Goal: Transaction & Acquisition: Purchase product/service

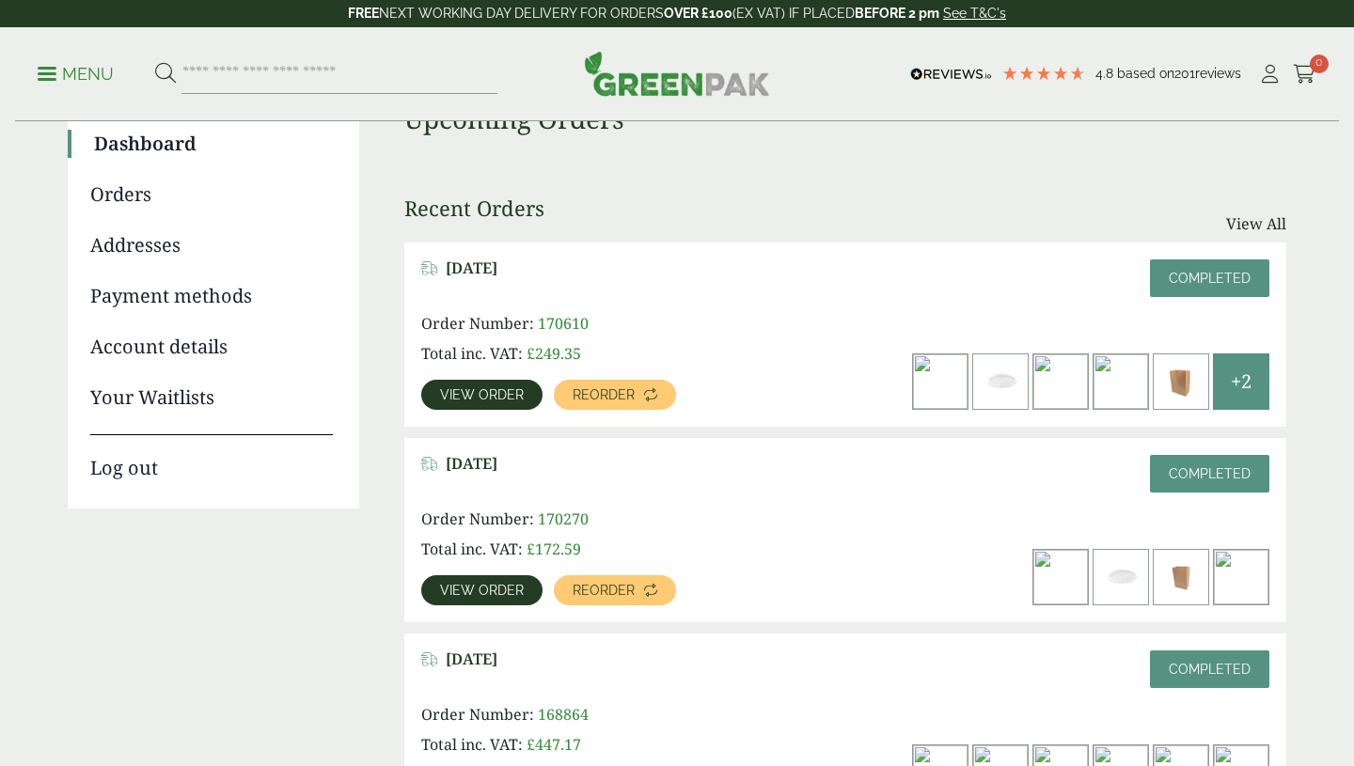
scroll to position [169, 0]
click at [52, 71] on p "Menu" at bounding box center [76, 74] width 76 height 23
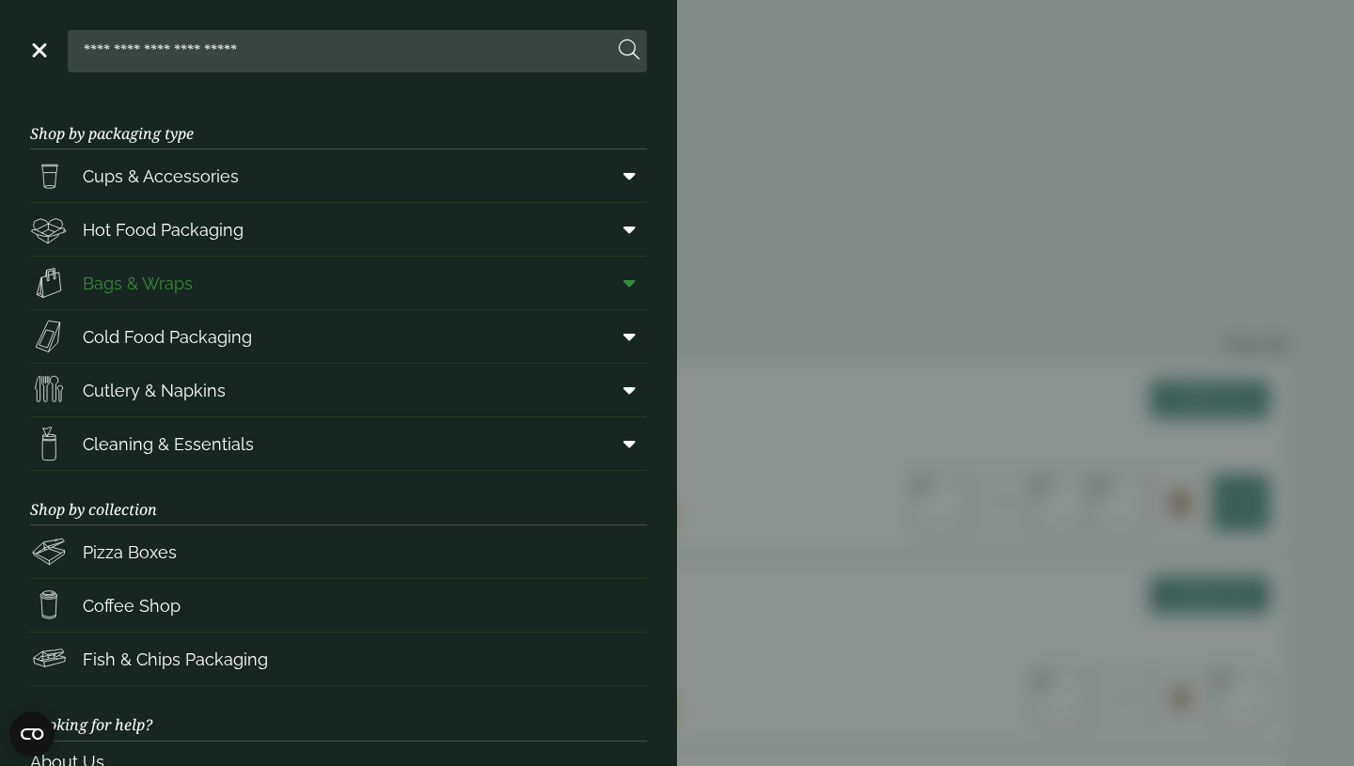
click at [529, 288] on link "Bags & Wraps" at bounding box center [338, 283] width 617 height 53
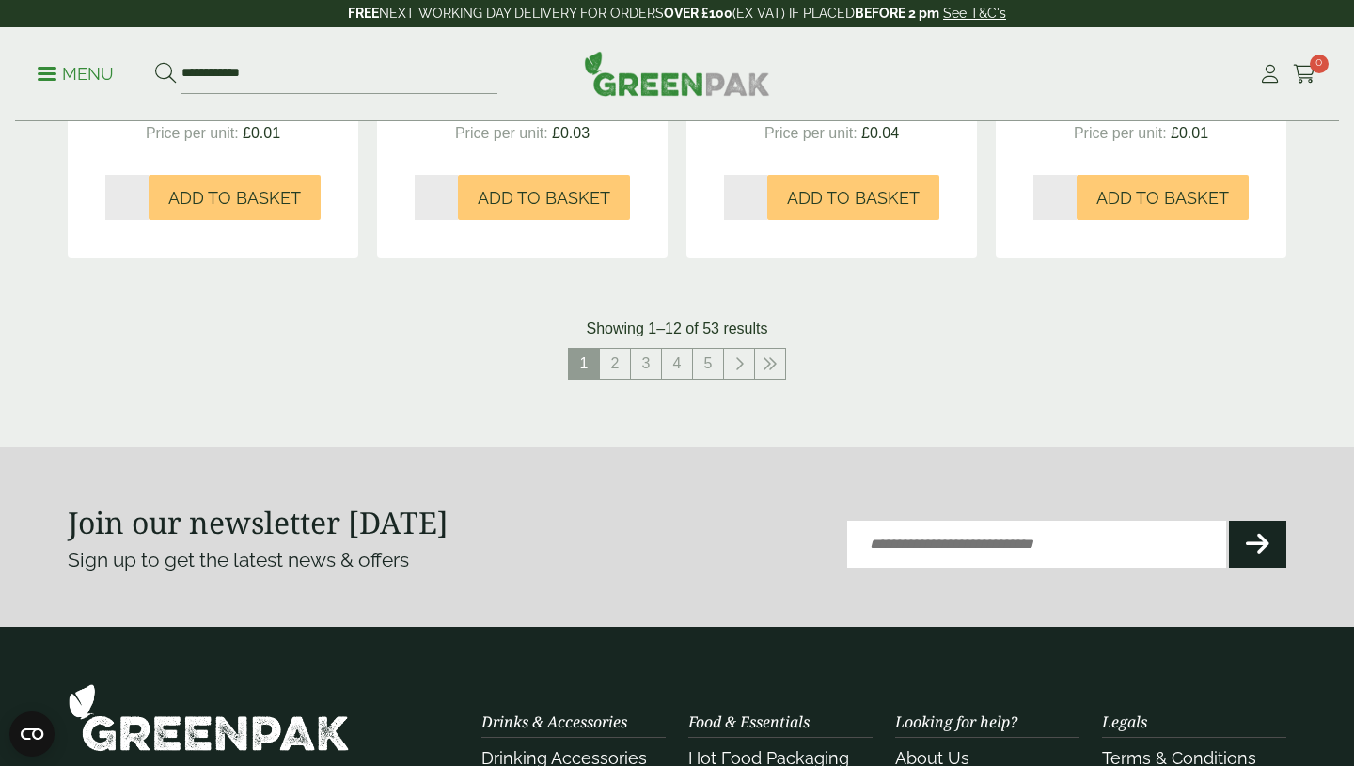
scroll to position [2077, 0]
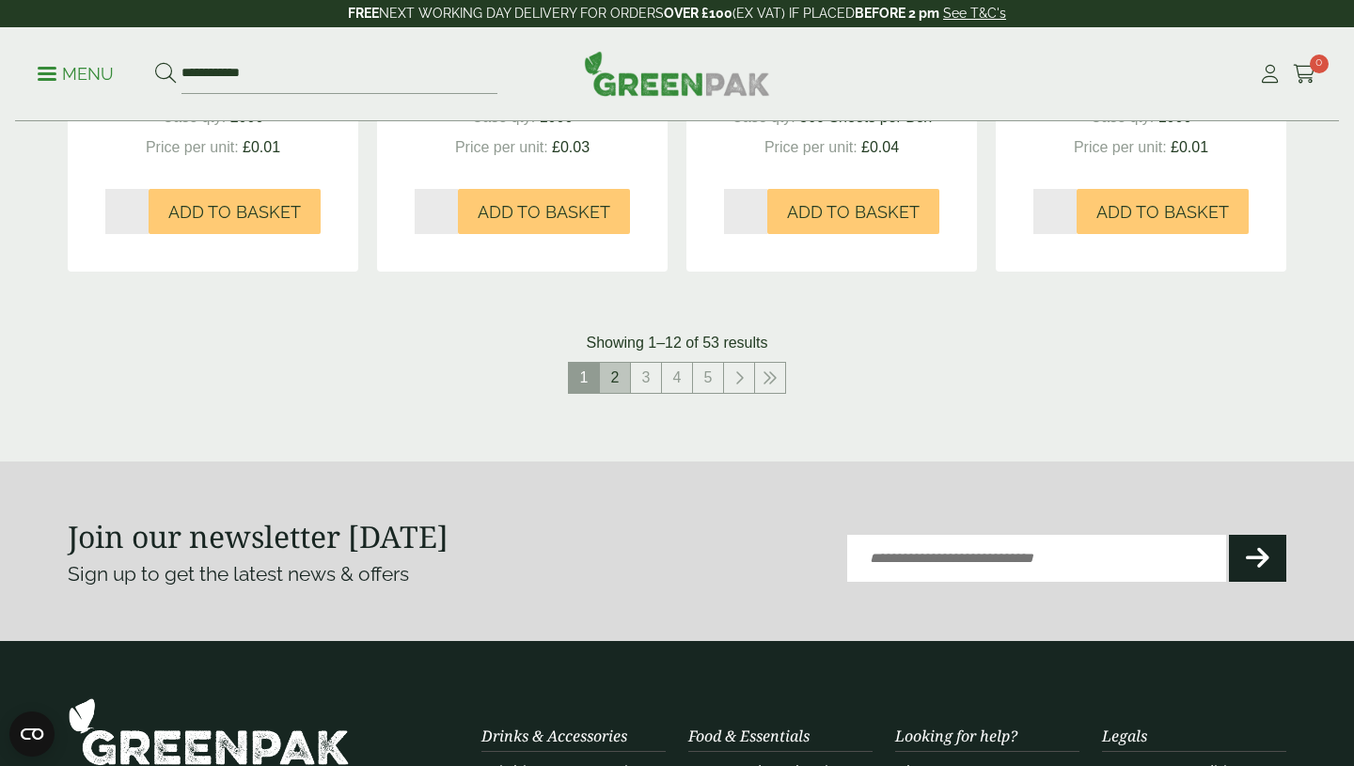
click at [621, 370] on link "2" at bounding box center [615, 378] width 30 height 30
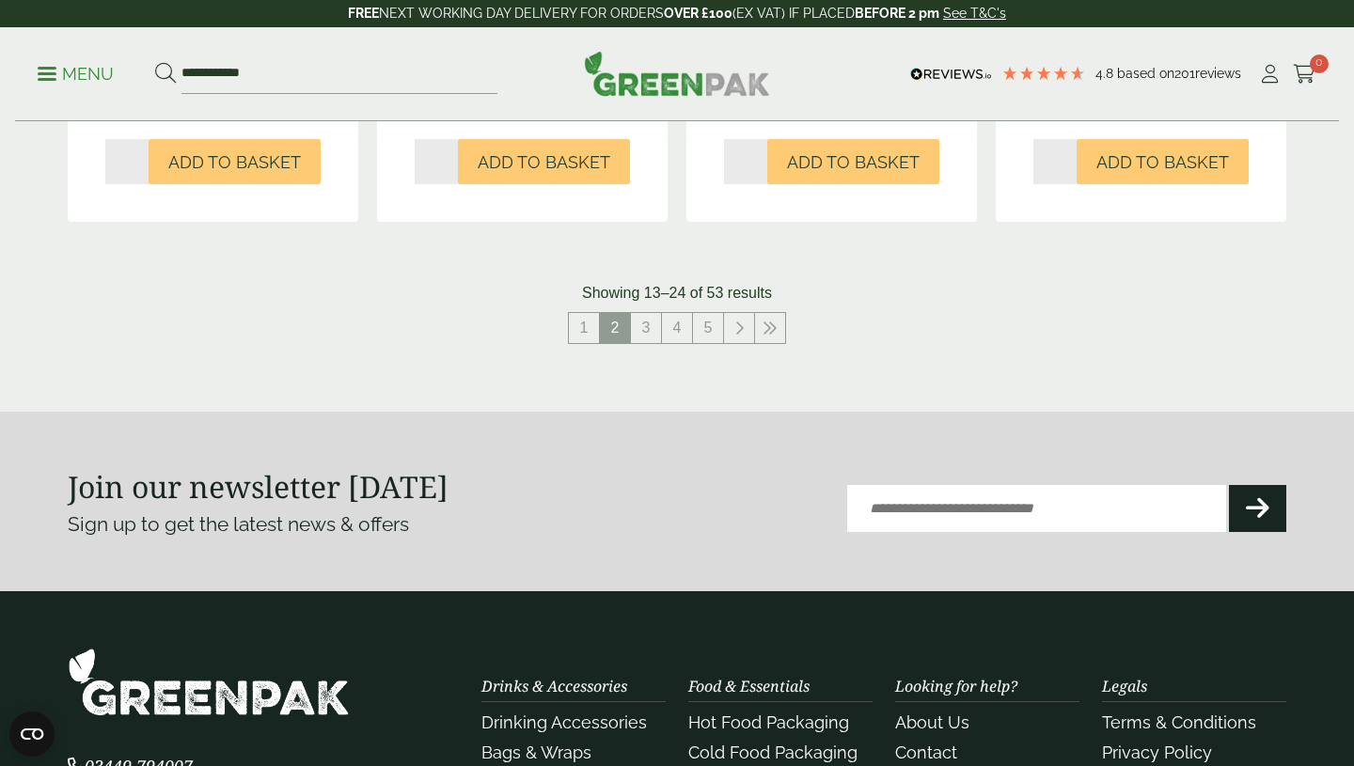
scroll to position [2173, 0]
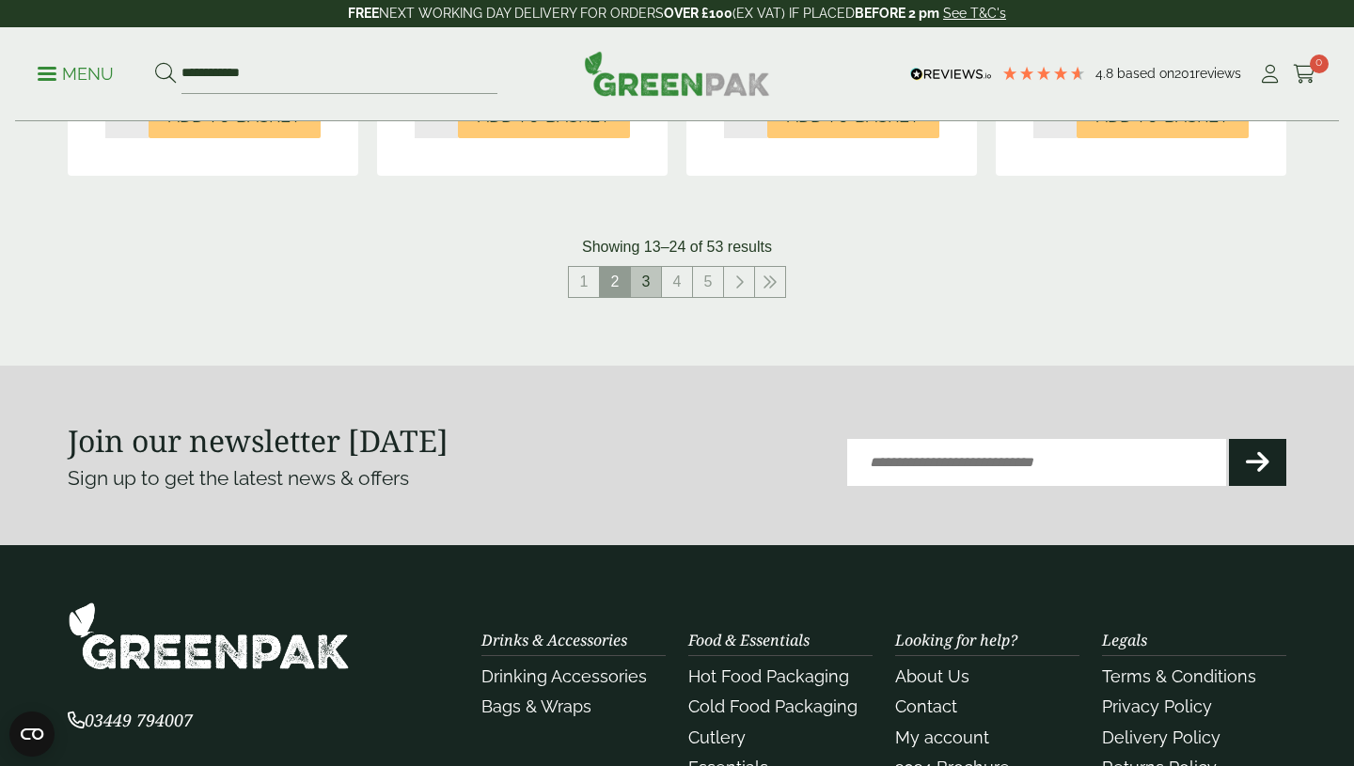
click at [651, 280] on link "3" at bounding box center [646, 282] width 30 height 30
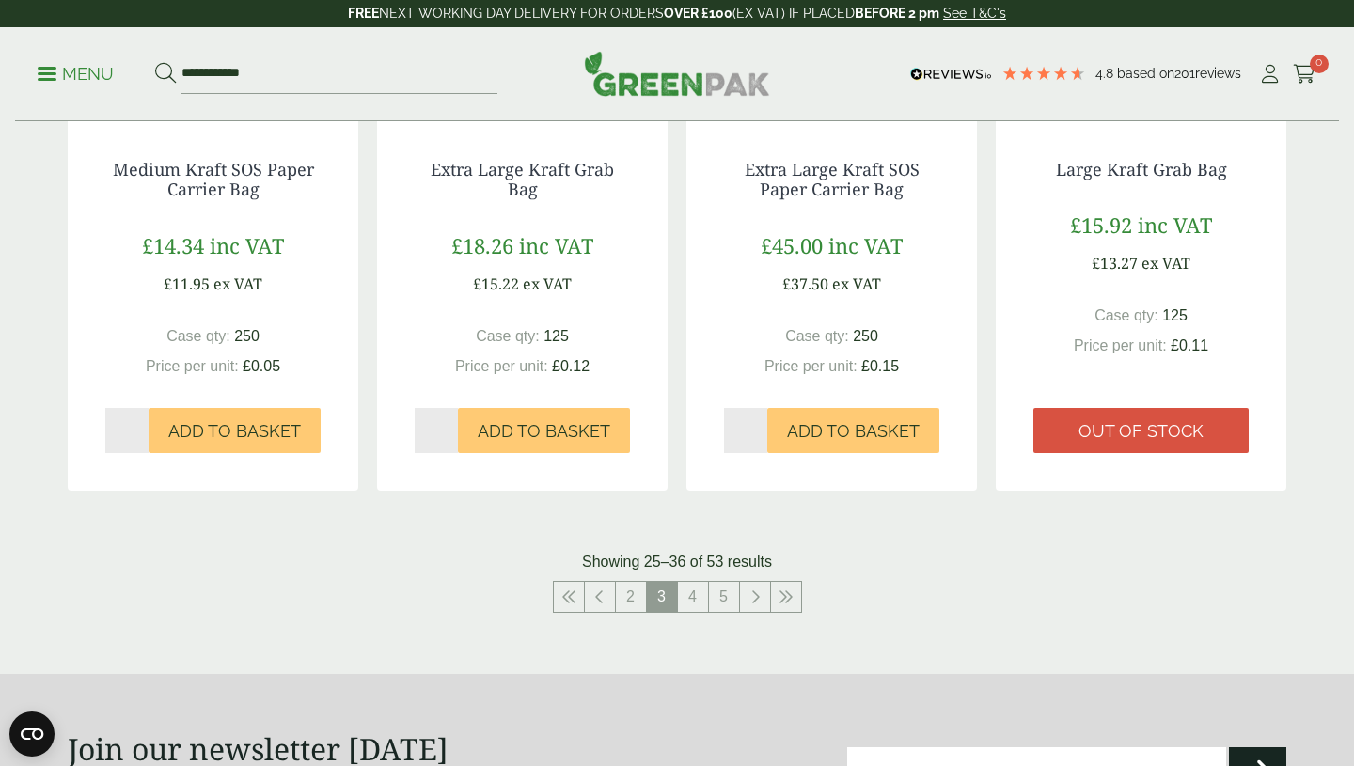
scroll to position [1942, 0]
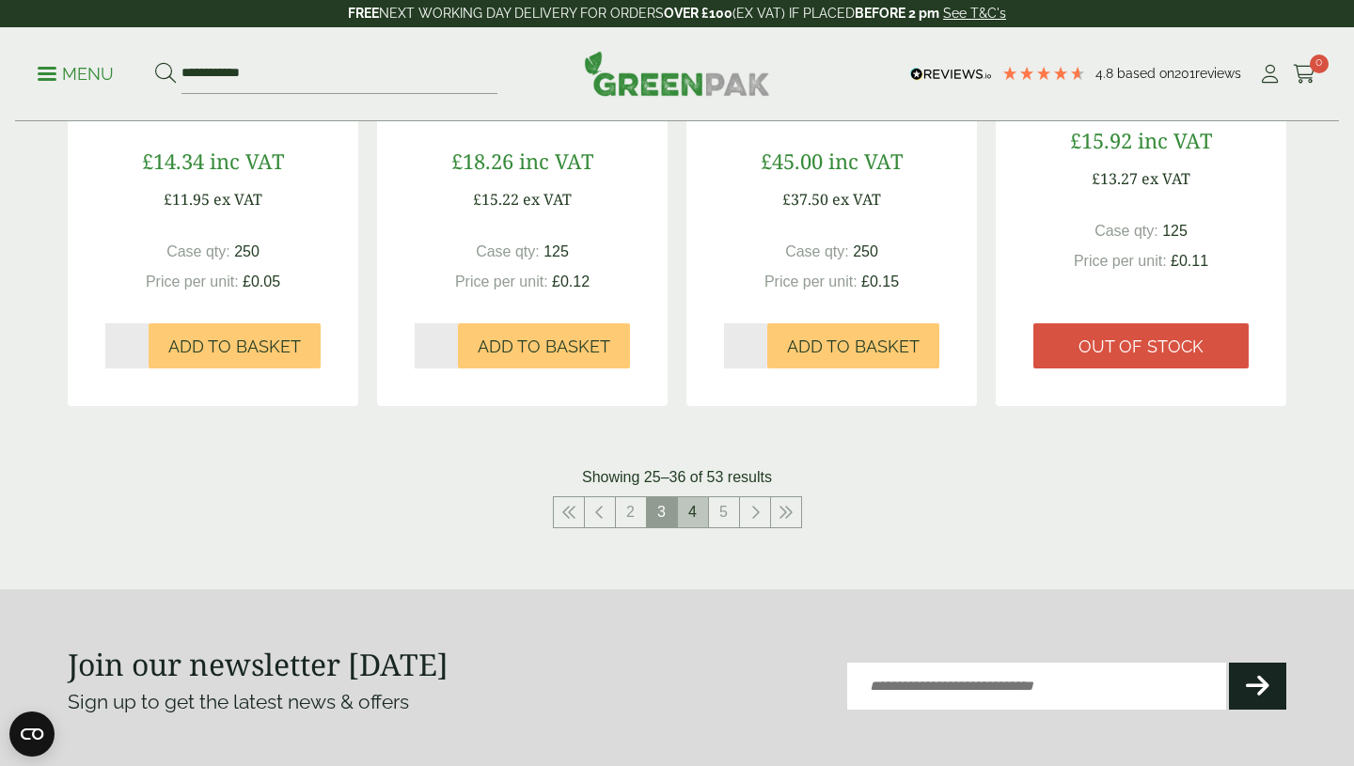
click at [687, 518] on link "4" at bounding box center [693, 512] width 30 height 30
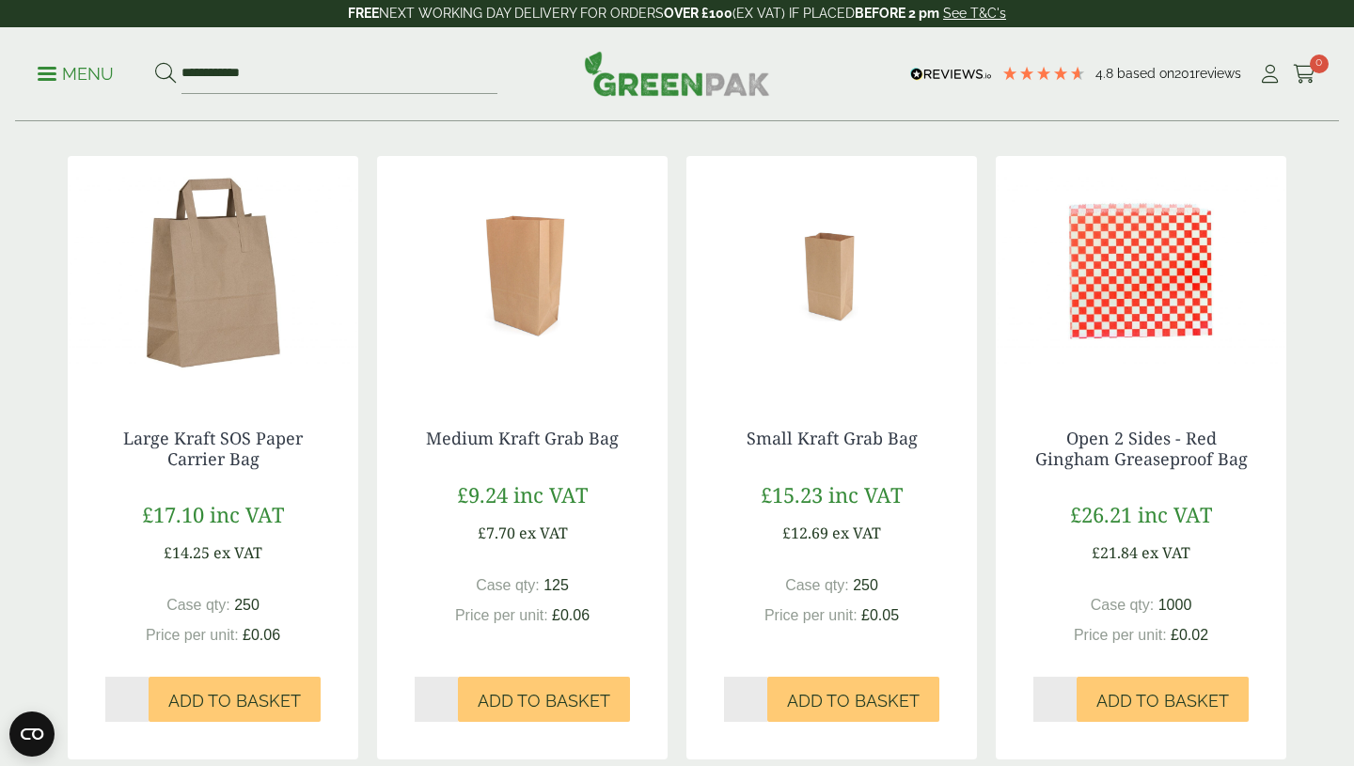
scroll to position [335, 0]
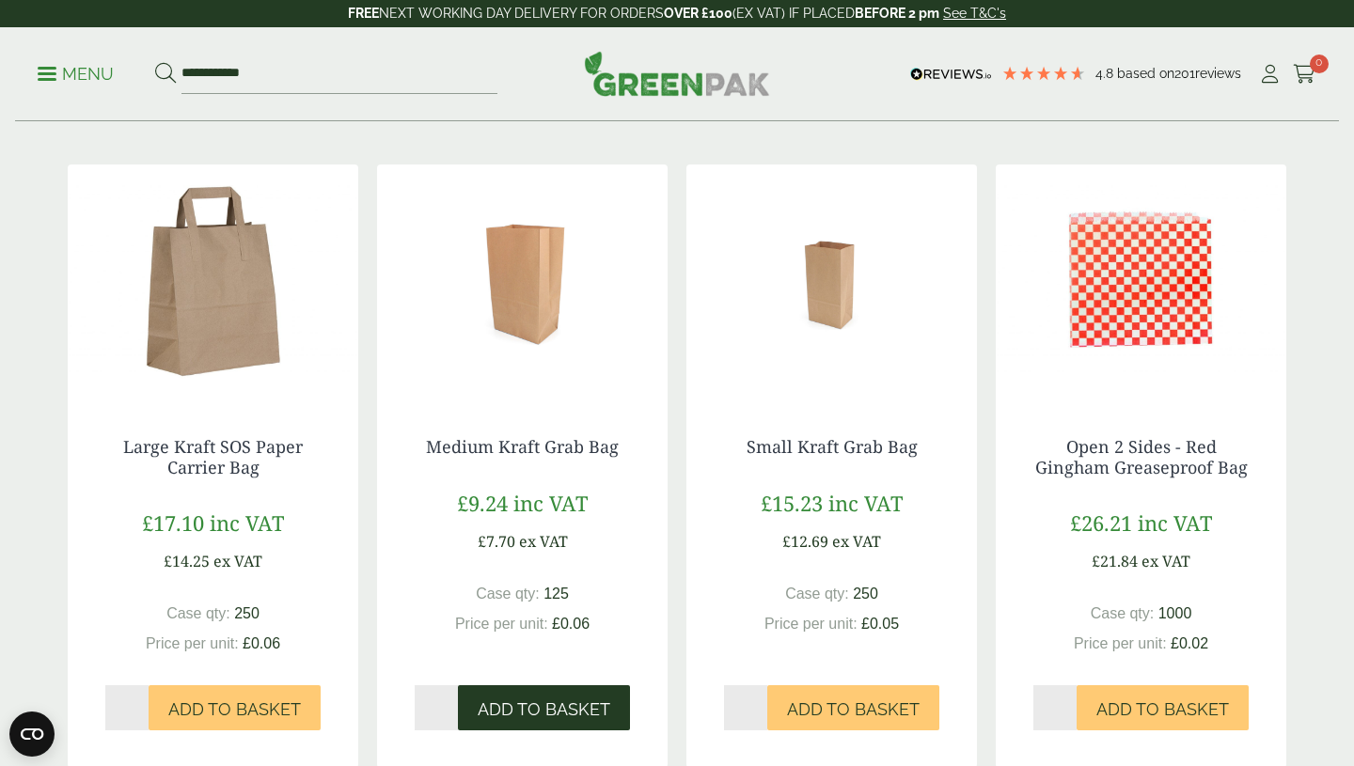
click at [530, 713] on span "Add to Basket" at bounding box center [544, 709] width 133 height 21
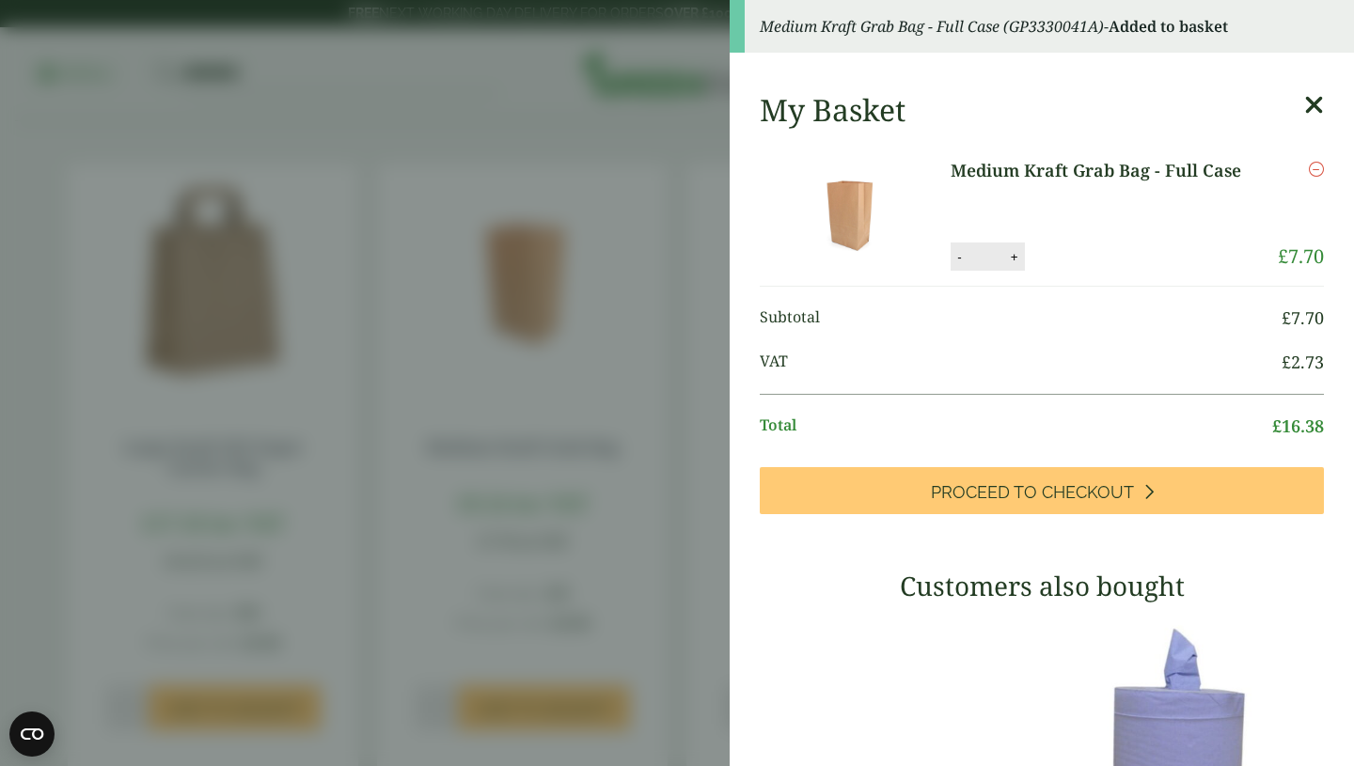
click at [1321, 100] on icon at bounding box center [1314, 105] width 20 height 26
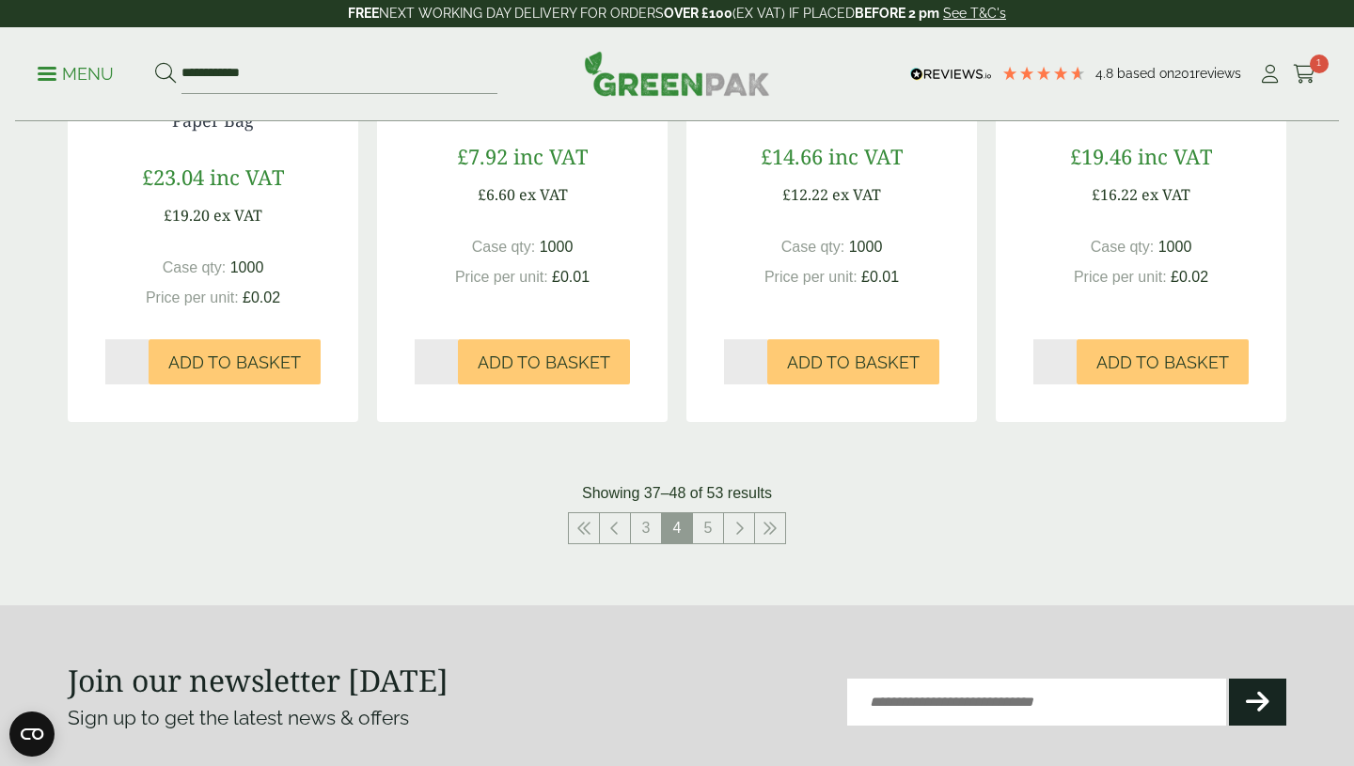
scroll to position [1943, 0]
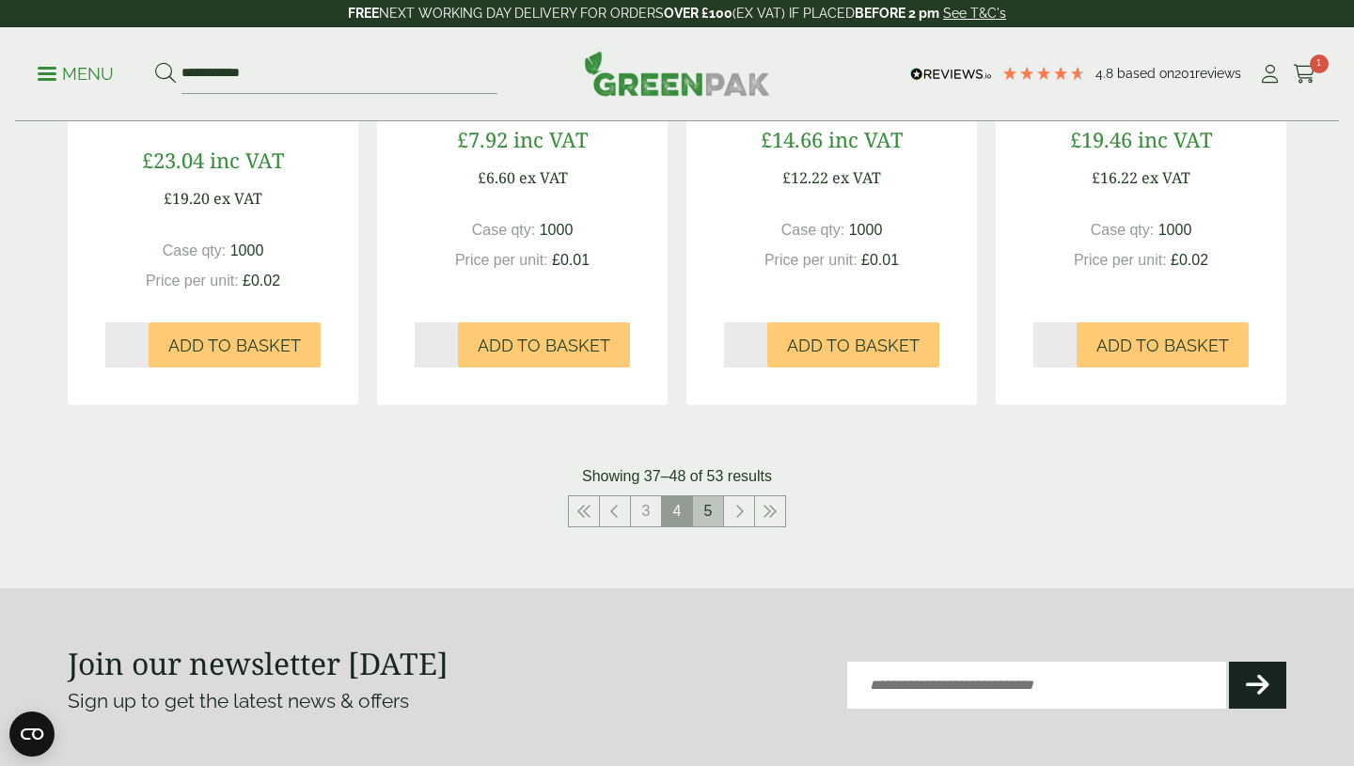
click at [715, 502] on link "5" at bounding box center [708, 511] width 30 height 30
